Goal: Check status: Check status

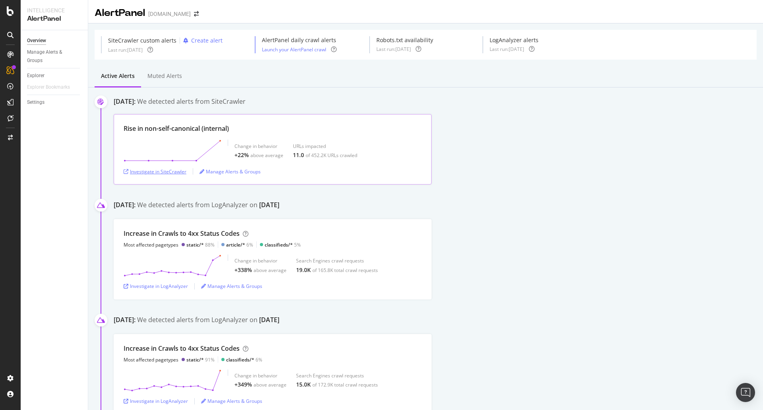
click at [161, 170] on div "Investigate in SiteCrawler" at bounding box center [155, 171] width 63 height 7
click at [180, 284] on div "Investigate in LogAnalyzer" at bounding box center [156, 285] width 64 height 7
click at [157, 285] on div "Investigate in LogAnalyzer" at bounding box center [156, 285] width 64 height 7
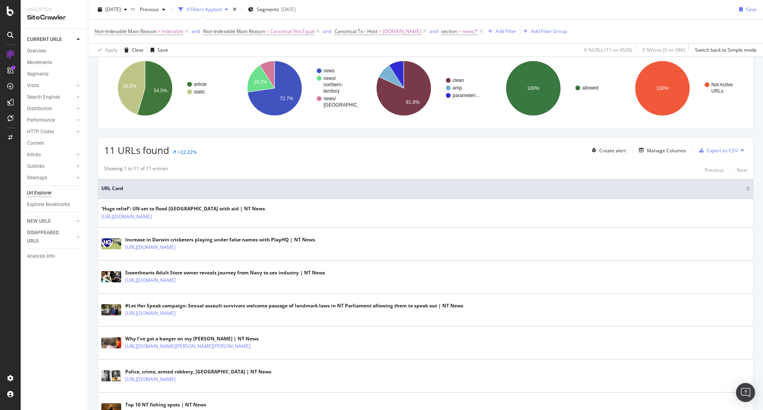
scroll to position [119, 0]
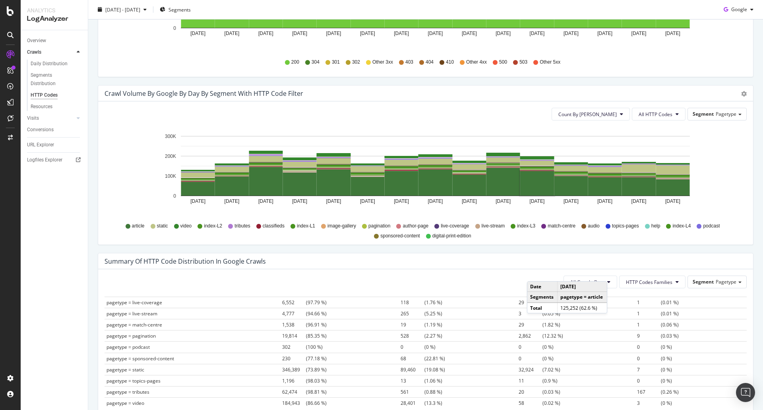
scroll to position [412, 0]
